Goal: Book appointment/travel/reservation

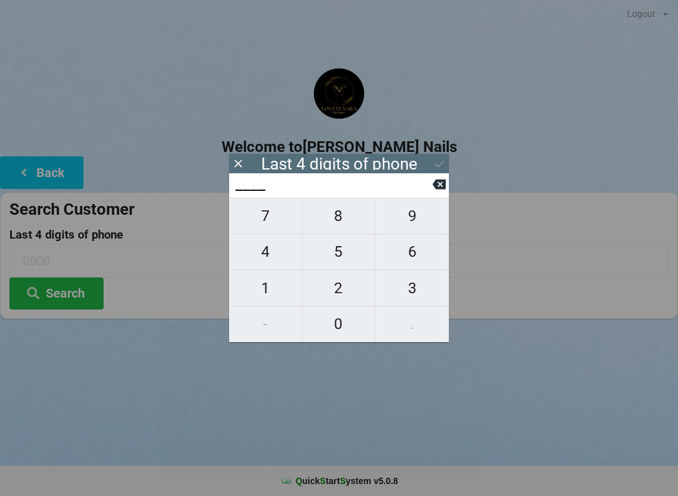
click at [340, 326] on span "0" at bounding box center [339, 324] width 73 height 26
type input "0___"
click at [266, 250] on span "4" at bounding box center [265, 252] width 73 height 26
type input "04__"
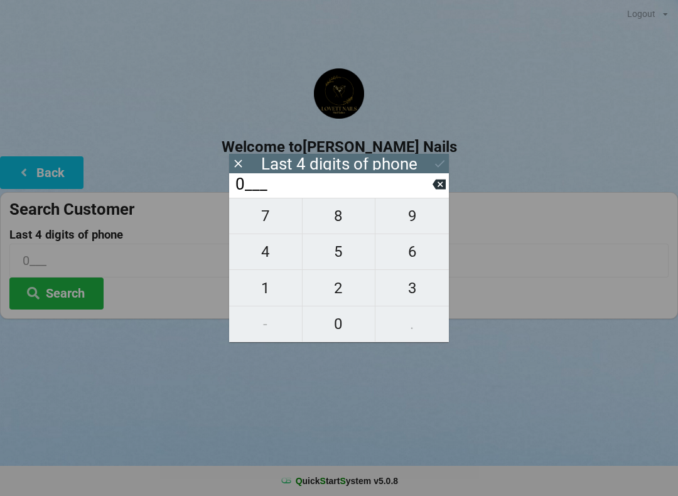
type input "04__"
click at [328, 221] on span "8" at bounding box center [339, 216] width 73 height 26
type input "048_"
click at [411, 256] on span "6" at bounding box center [411, 252] width 73 height 26
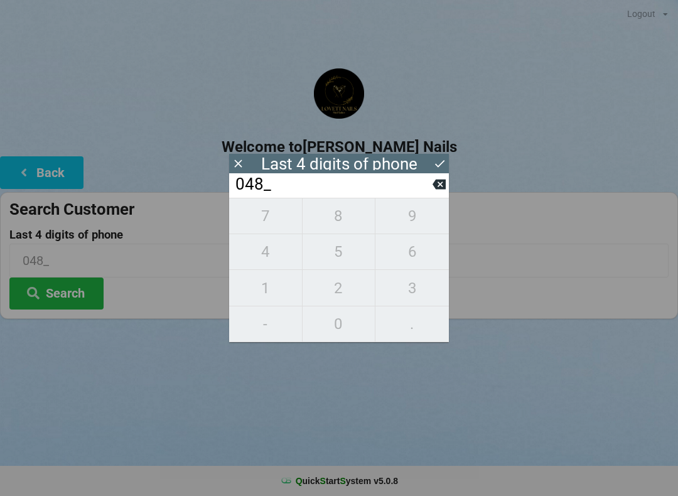
type input "0486"
click at [435, 158] on icon at bounding box center [439, 163] width 13 height 13
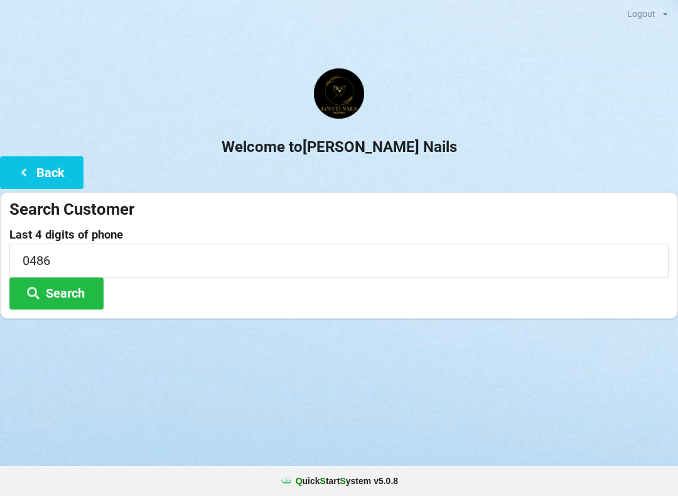
click at [56, 289] on button "Search" at bounding box center [56, 293] width 94 height 32
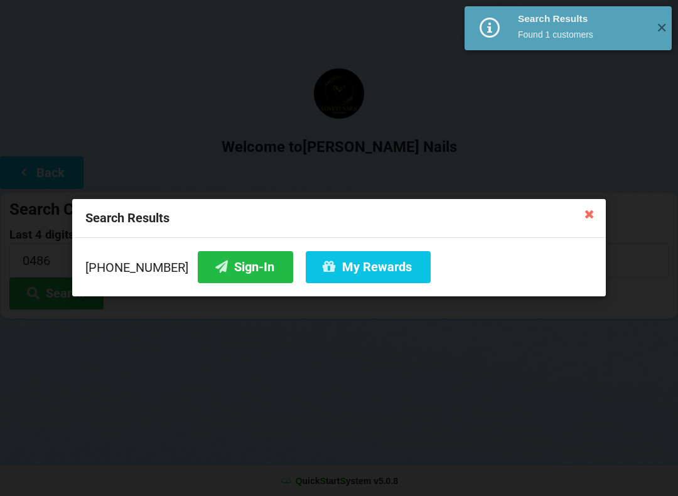
click at [212, 267] on button "Sign-In" at bounding box center [245, 267] width 95 height 32
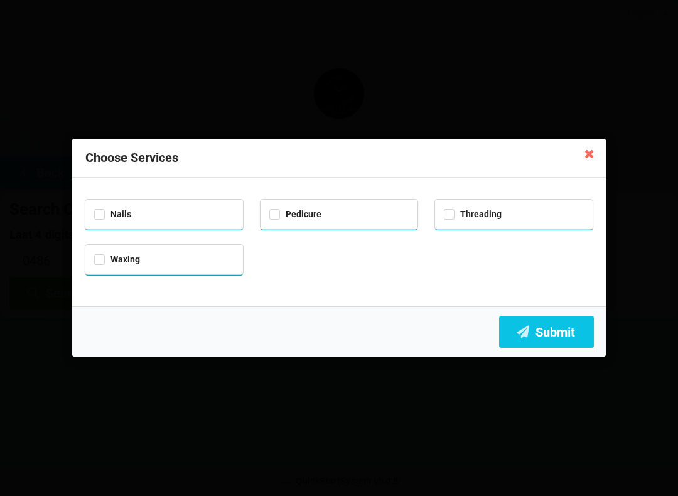
click at [144, 217] on div "Nails" at bounding box center [164, 213] width 140 height 14
checkbox input "true"
click at [316, 206] on div "Pedicure" at bounding box center [339, 213] width 140 height 14
checkbox input "true"
click at [550, 332] on button "Submit" at bounding box center [546, 332] width 95 height 32
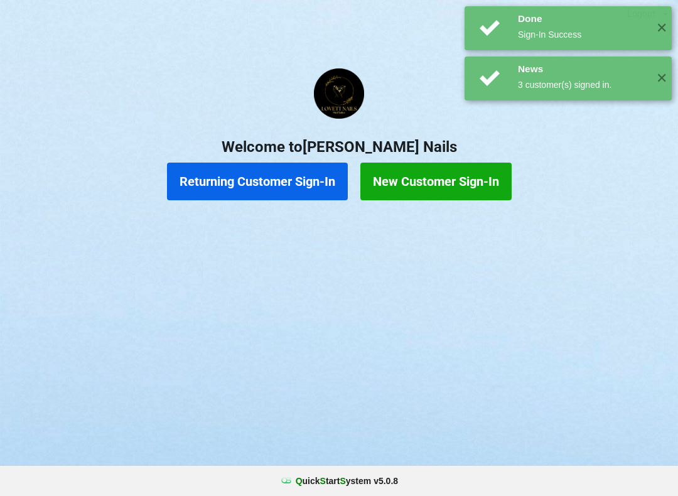
click at [426, 178] on button "New Customer Sign-In" at bounding box center [435, 182] width 151 height 38
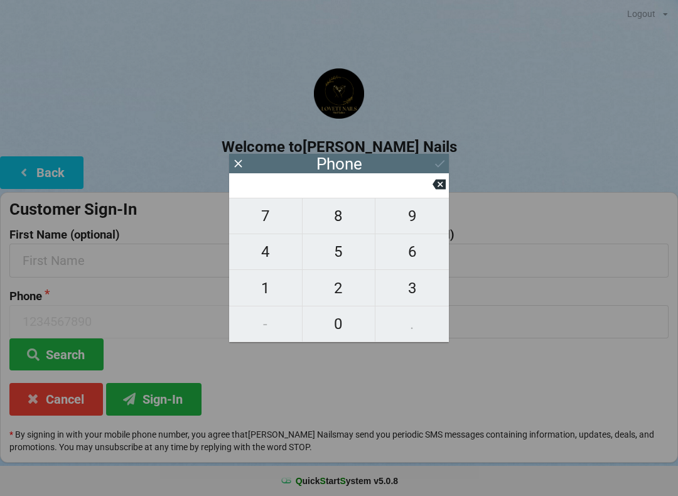
click at [433, 158] on div "Phone" at bounding box center [339, 163] width 220 height 19
click at [50, 158] on button "Back" at bounding box center [41, 172] width 83 height 32
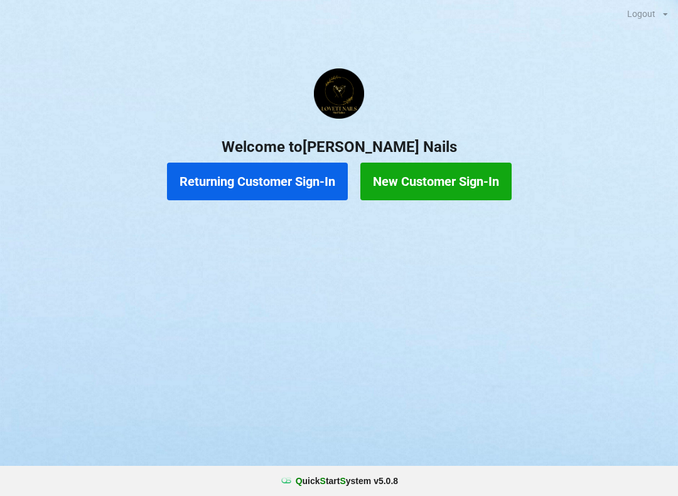
click at [196, 193] on button "Returning Customer Sign-In" at bounding box center [257, 182] width 181 height 38
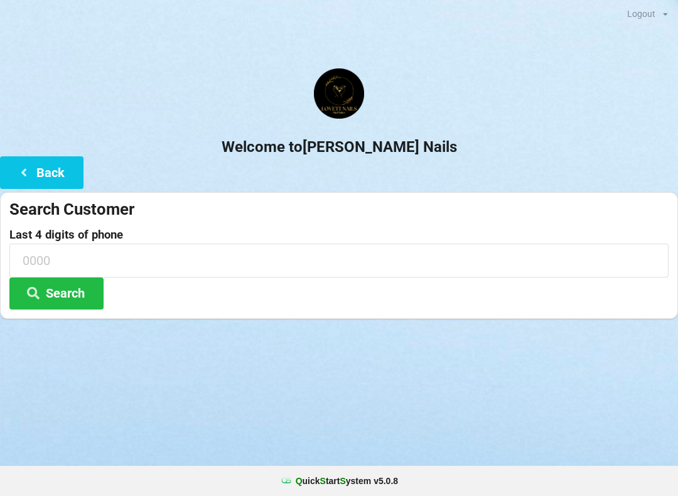
click at [65, 148] on h2 "Welcome to [PERSON_NAME] Nails" at bounding box center [339, 146] width 678 height 19
click at [43, 156] on button "Back" at bounding box center [41, 172] width 83 height 32
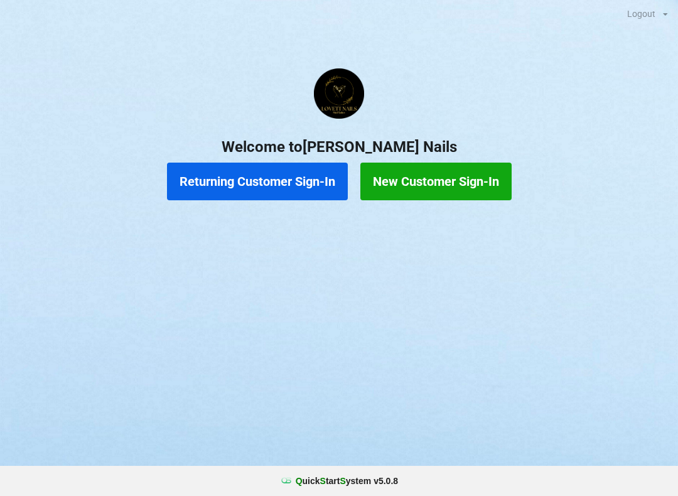
click at [284, 193] on button "Returning Customer Sign-In" at bounding box center [257, 182] width 181 height 38
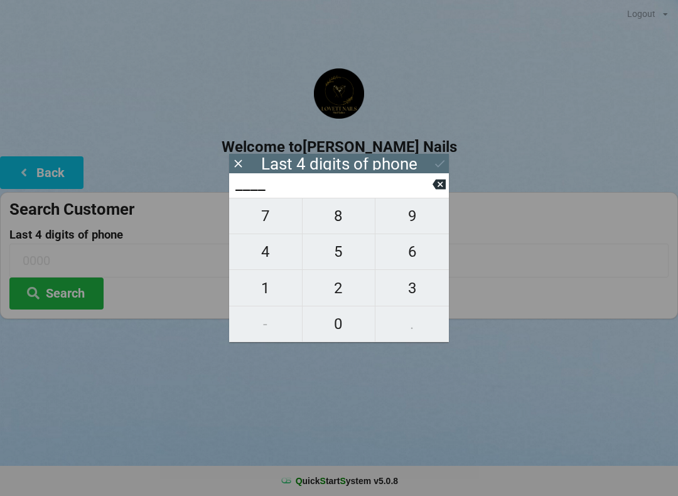
click at [342, 291] on span "2" at bounding box center [339, 288] width 73 height 26
type input "2___"
click at [264, 292] on span "1" at bounding box center [265, 288] width 73 height 26
type input "21__"
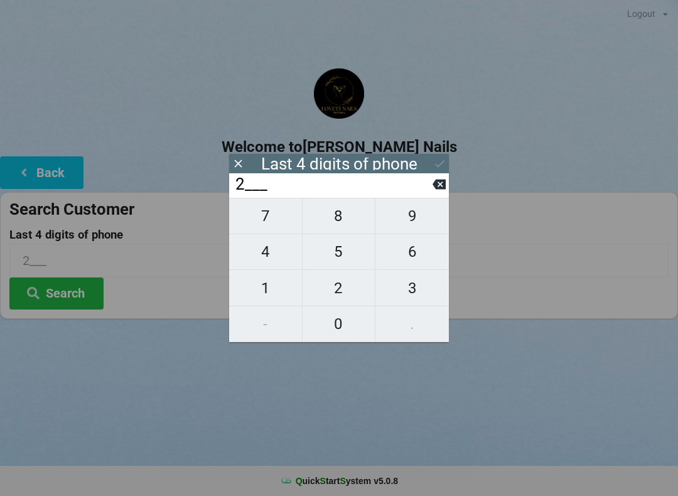
type input "21__"
click at [261, 291] on span "1" at bounding box center [265, 288] width 73 height 26
type input "211_"
click at [350, 218] on span "8" at bounding box center [339, 216] width 73 height 26
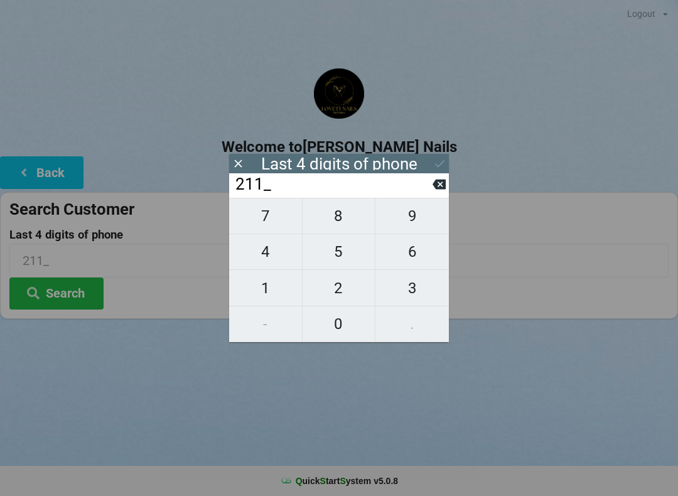
type input "2118"
click at [445, 161] on icon at bounding box center [439, 163] width 13 height 13
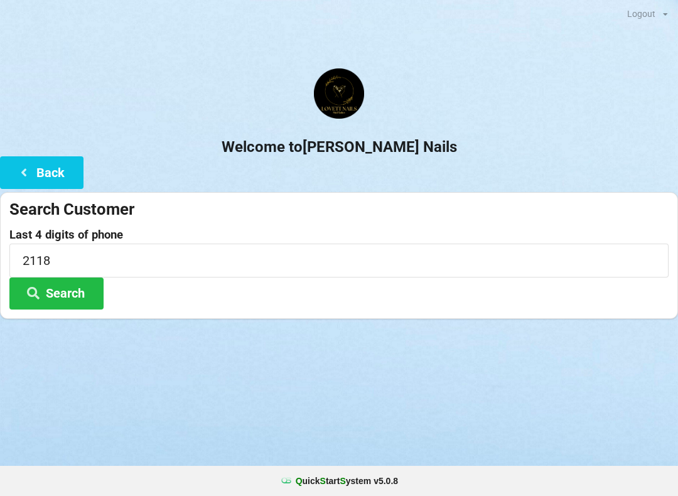
click at [84, 303] on button "Search" at bounding box center [56, 293] width 94 height 32
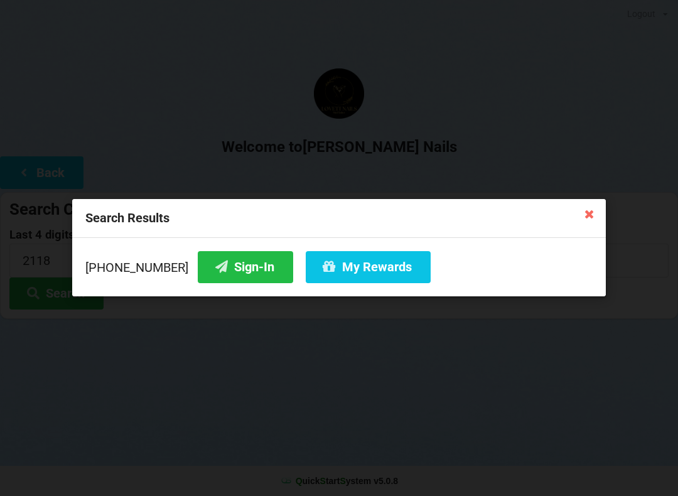
click at [335, 276] on button "My Rewards" at bounding box center [368, 267] width 125 height 32
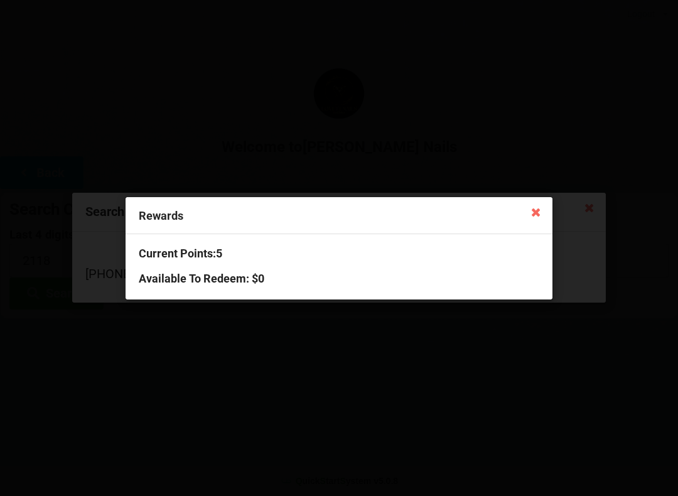
click at [540, 210] on icon at bounding box center [536, 212] width 20 height 20
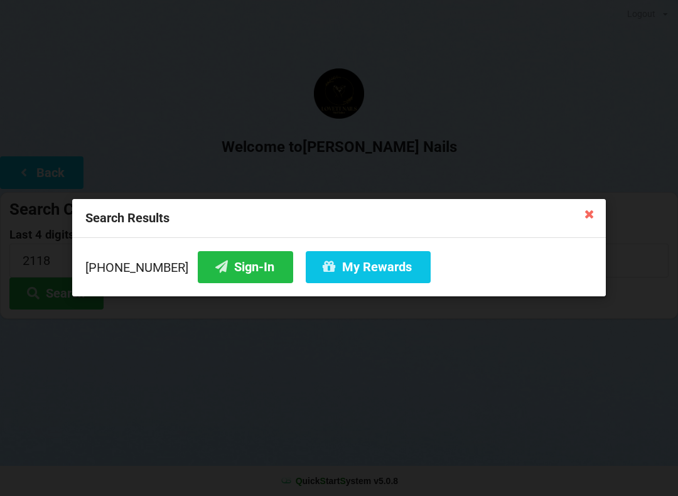
click at [365, 270] on button "My Rewards" at bounding box center [368, 267] width 125 height 32
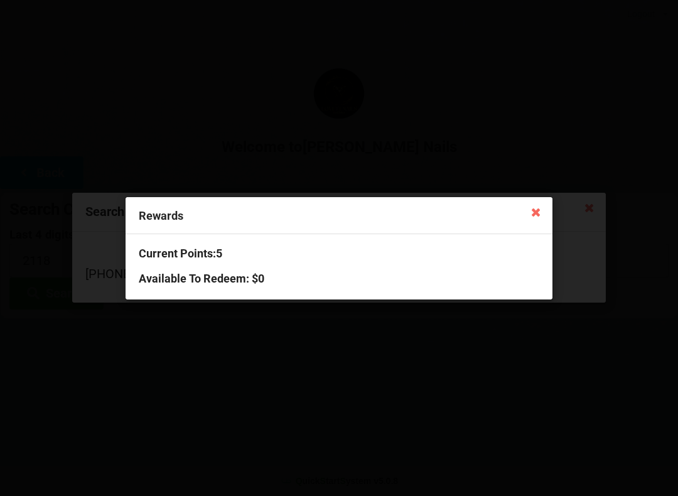
click at [536, 208] on icon at bounding box center [536, 212] width 20 height 20
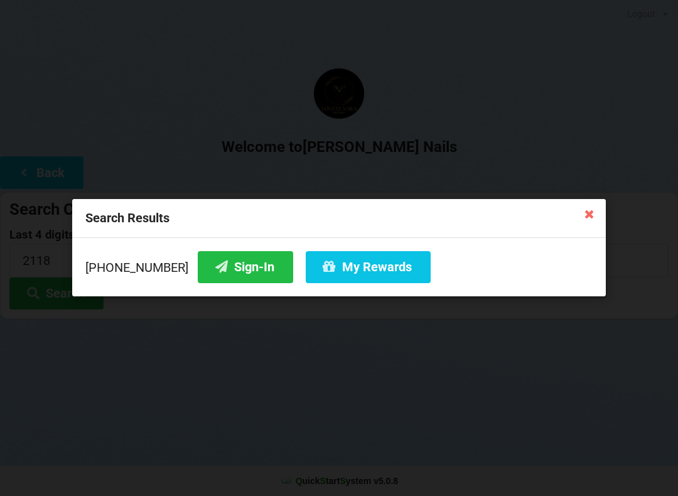
click at [229, 270] on button "Sign-In" at bounding box center [245, 267] width 95 height 32
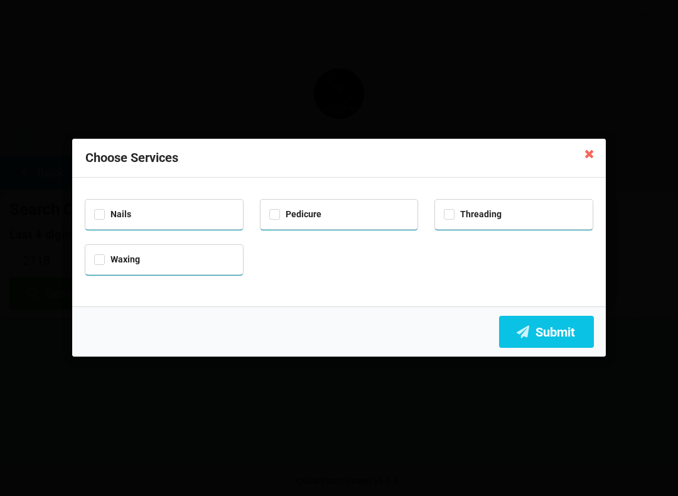
click at [360, 217] on div "Pedicure" at bounding box center [339, 213] width 140 height 14
checkbox input "true"
click at [554, 333] on button "Submit" at bounding box center [546, 332] width 95 height 32
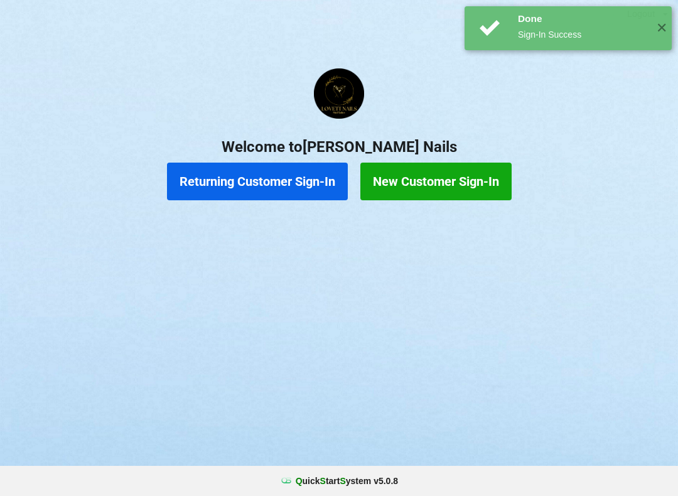
click at [294, 180] on button "Returning Customer Sign-In" at bounding box center [257, 182] width 181 height 38
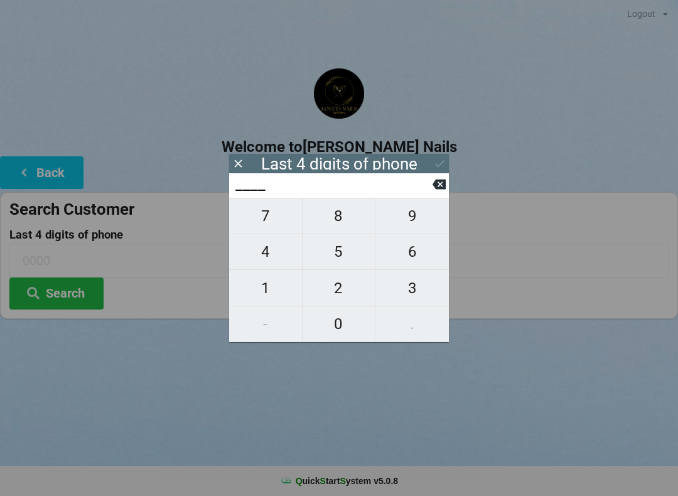
click at [346, 217] on span "8" at bounding box center [339, 216] width 73 height 26
type input "8___"
click at [267, 258] on span "4" at bounding box center [265, 252] width 73 height 26
type input "84__"
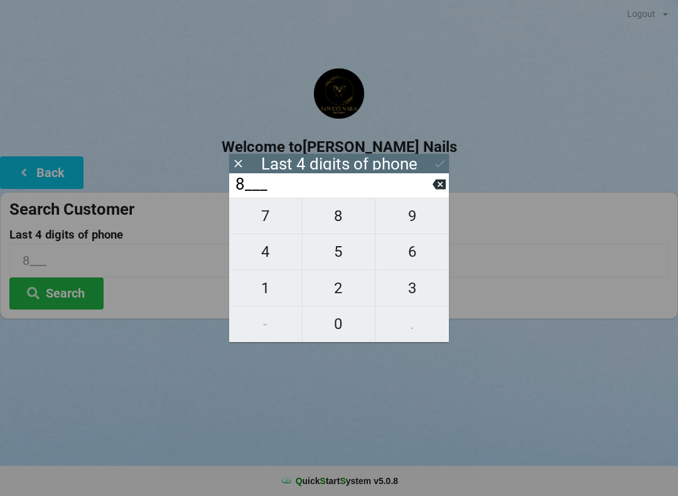
type input "84__"
click at [347, 289] on span "2" at bounding box center [339, 288] width 73 height 26
type input "842_"
click at [414, 262] on span "6" at bounding box center [411, 252] width 73 height 26
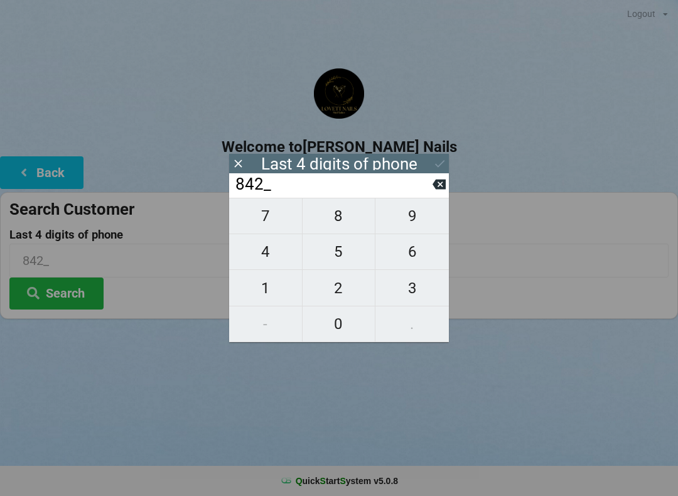
type input "8426"
click at [439, 164] on icon at bounding box center [439, 163] width 13 height 13
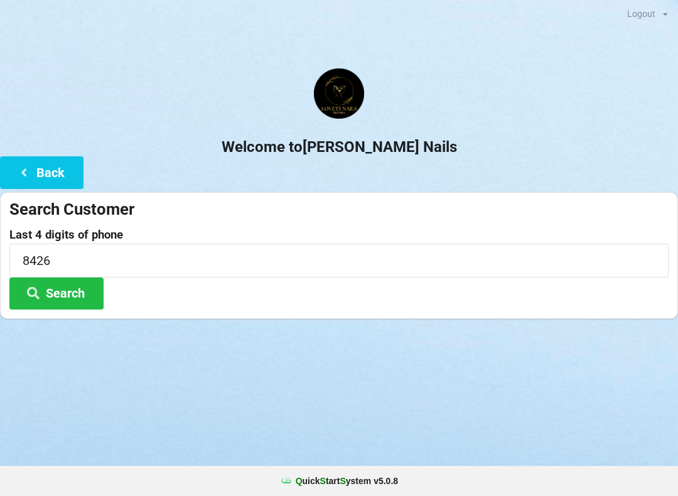
click at [86, 301] on button "Search" at bounding box center [56, 293] width 94 height 32
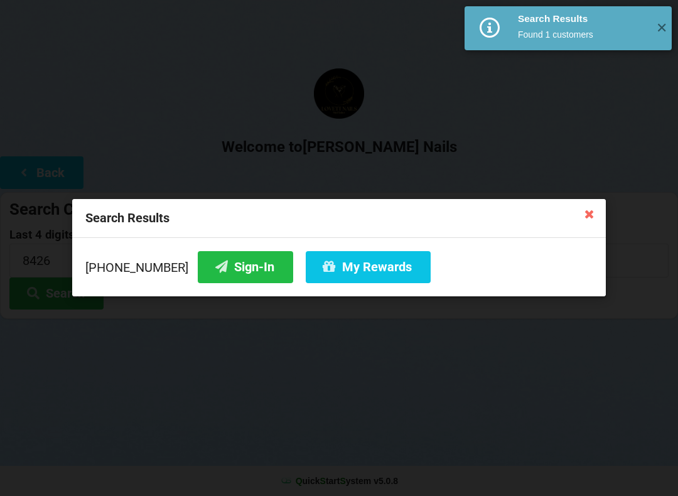
click at [374, 266] on button "My Rewards" at bounding box center [368, 267] width 125 height 32
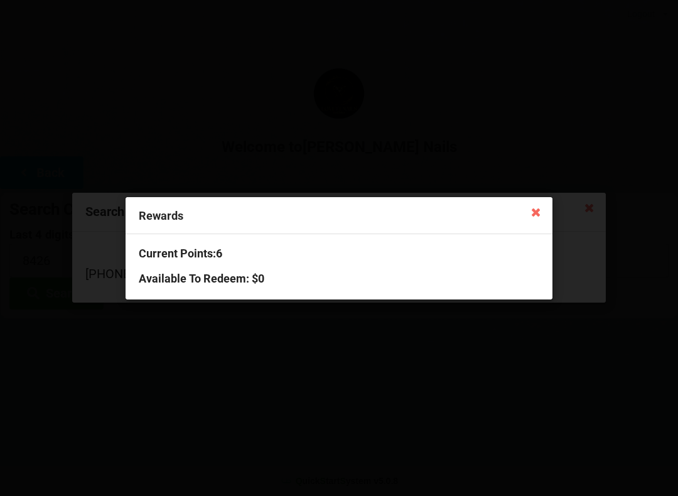
click at [538, 206] on icon at bounding box center [536, 212] width 20 height 20
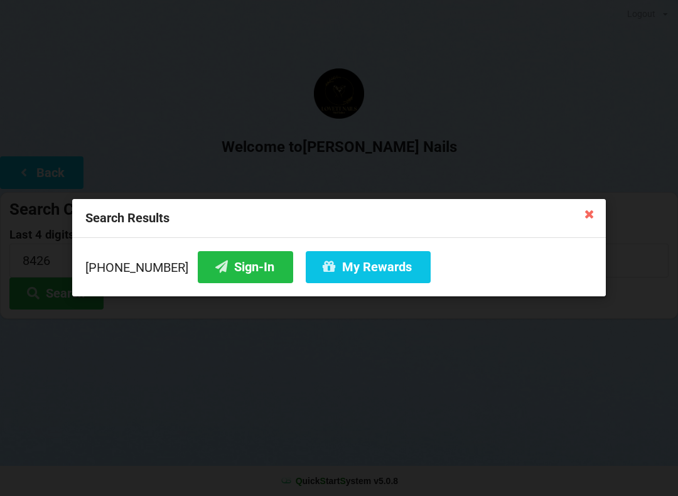
click at [230, 272] on button "Sign-In" at bounding box center [245, 267] width 95 height 32
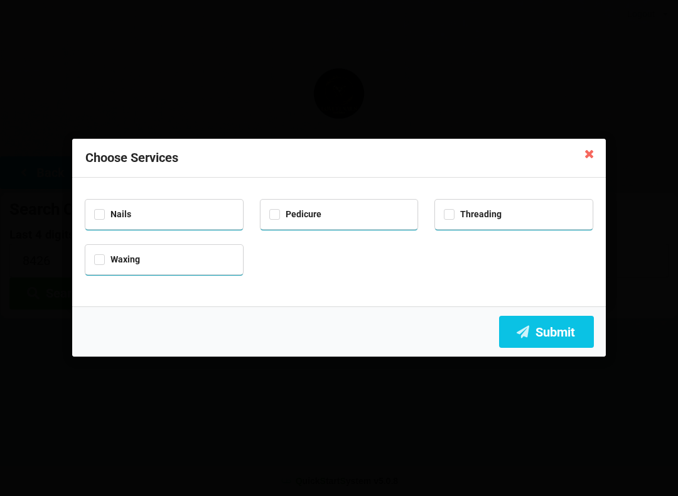
click at [384, 215] on div "Pedicure" at bounding box center [339, 213] width 140 height 14
checkbox input "true"
click at [544, 326] on button "Submit" at bounding box center [546, 332] width 95 height 32
